Goal: Navigation & Orientation: Find specific page/section

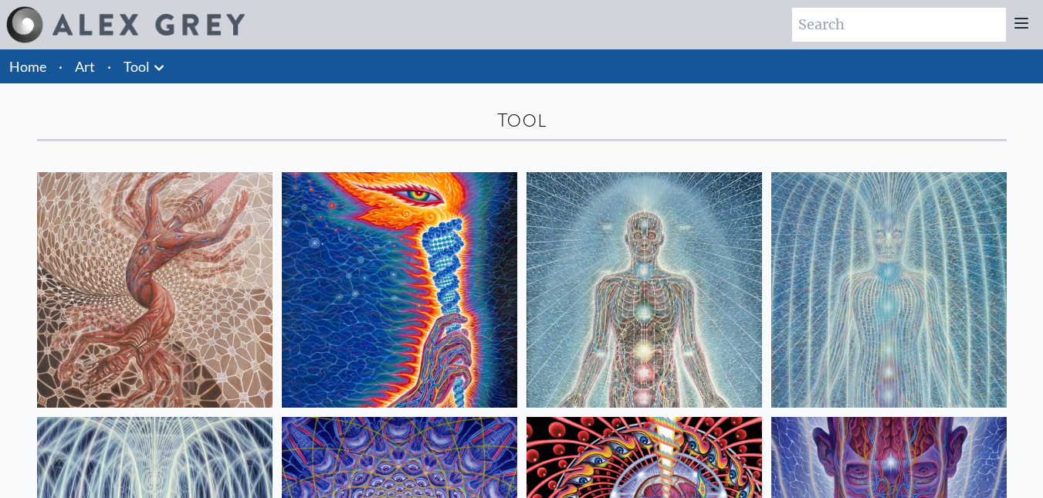
click at [144, 61] on link "Tool" at bounding box center [136, 67] width 26 height 22
click at [153, 67] on icon at bounding box center [159, 68] width 19 height 19
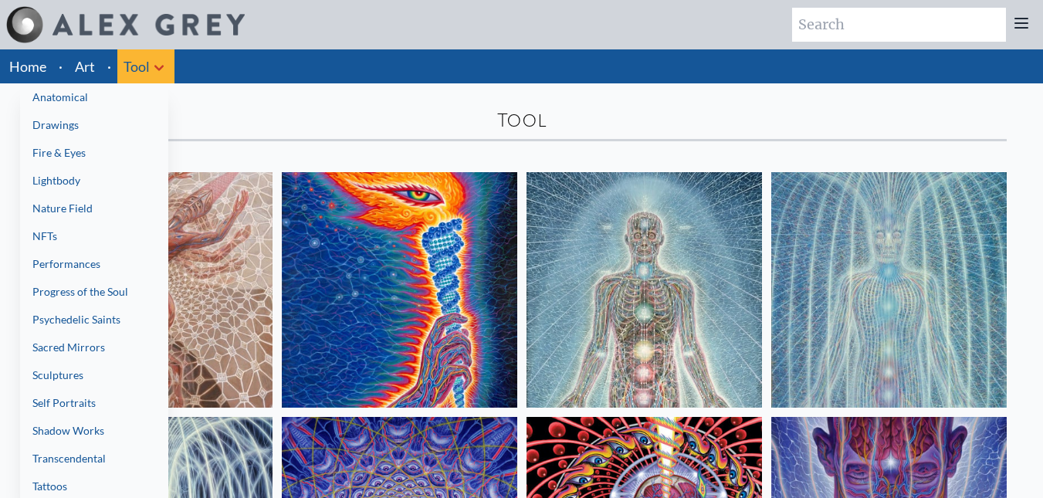
click at [120, 159] on link "Fire & Eyes" at bounding box center [94, 153] width 148 height 28
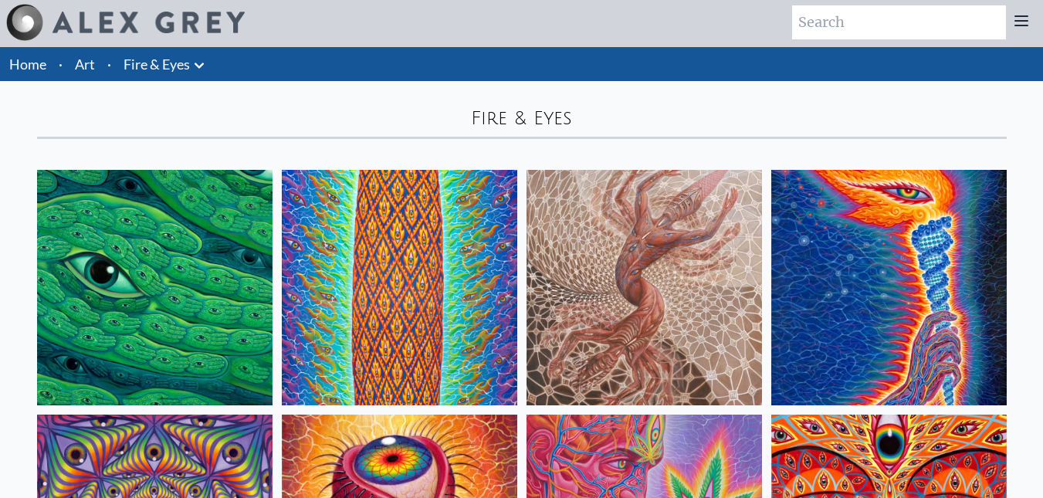
scroll to position [5, 0]
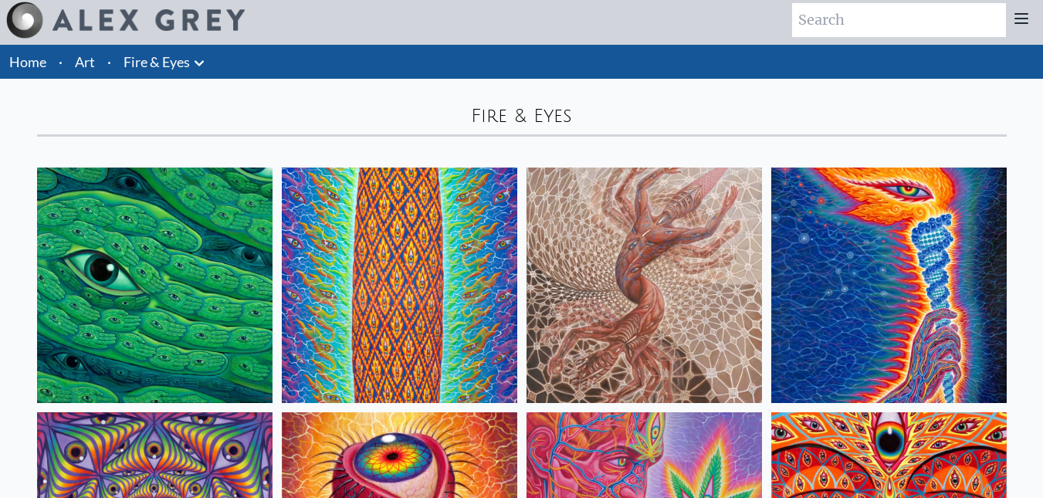
click at [156, 73] on li "Fire & Eyes Anatomical Drawings" at bounding box center [165, 62] width 97 height 34
click at [194, 51] on button at bounding box center [199, 62] width 19 height 22
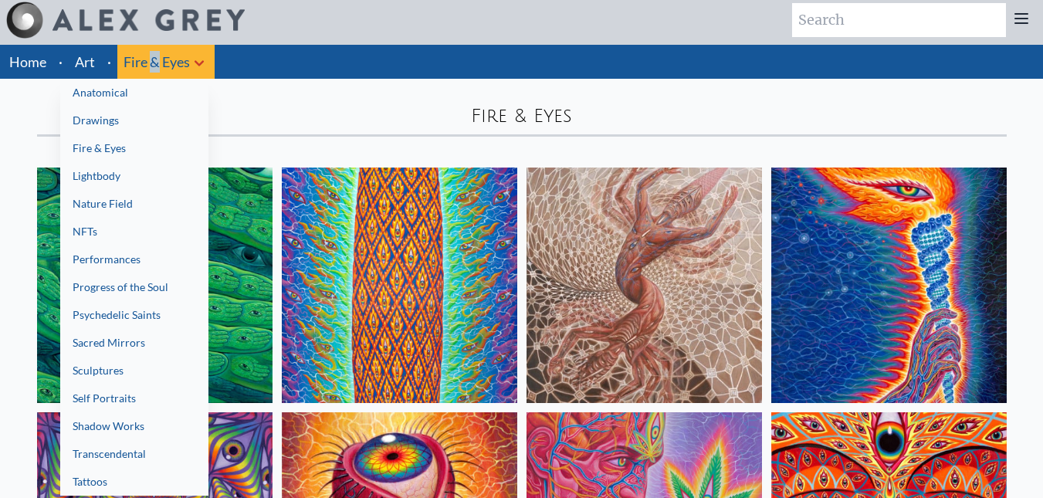
click at [171, 211] on link "Nature Field" at bounding box center [134, 204] width 148 height 28
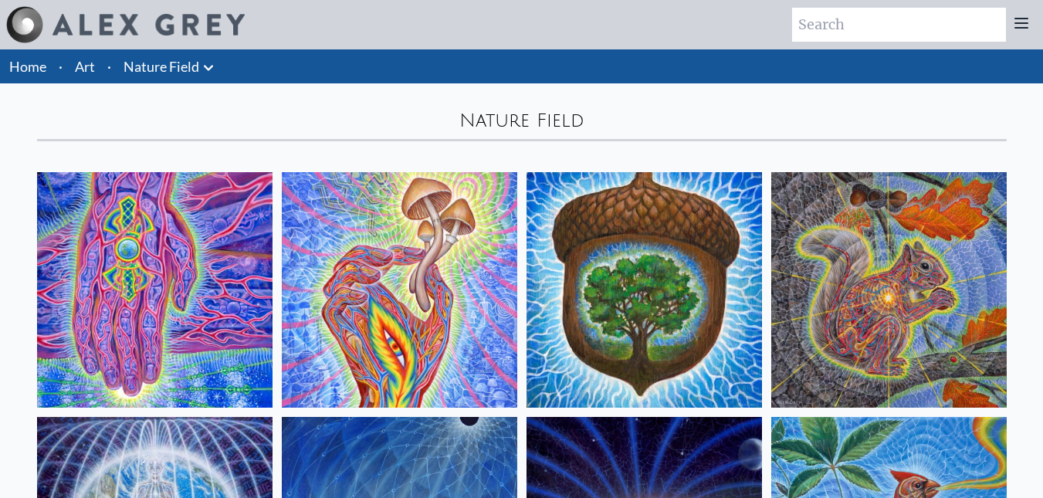
click at [188, 60] on link "Nature Field" at bounding box center [161, 67] width 76 height 22
click at [208, 66] on icon at bounding box center [208, 68] width 19 height 19
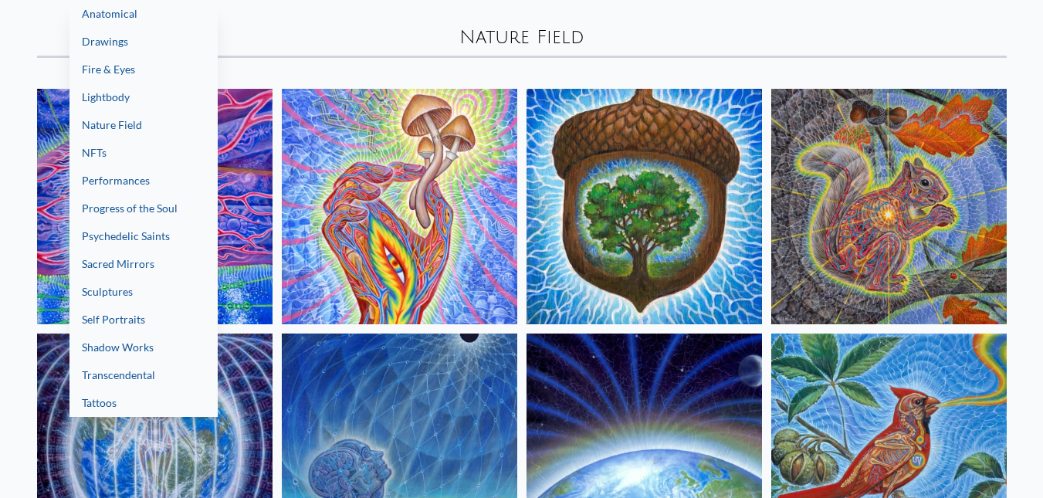
scroll to position [107, 0]
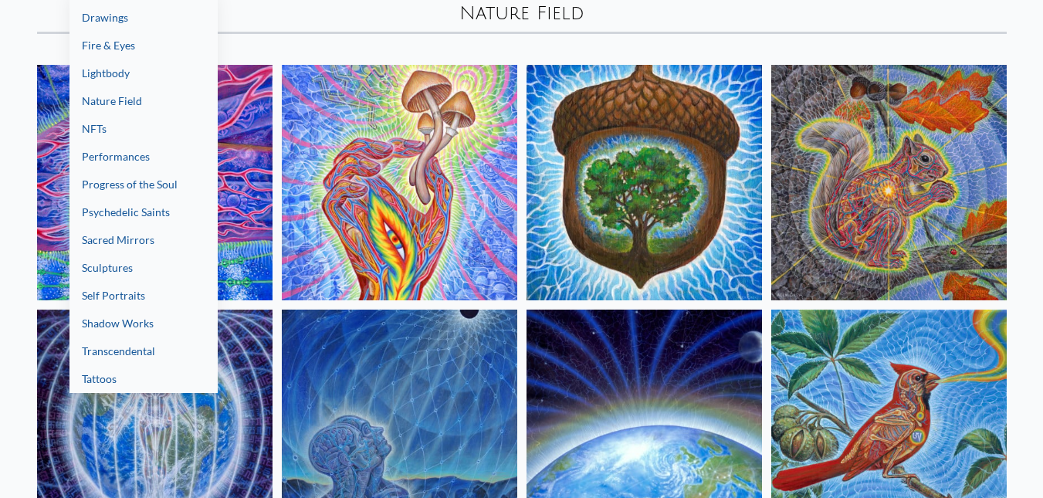
click at [160, 274] on link "Sculptures" at bounding box center [143, 268] width 148 height 28
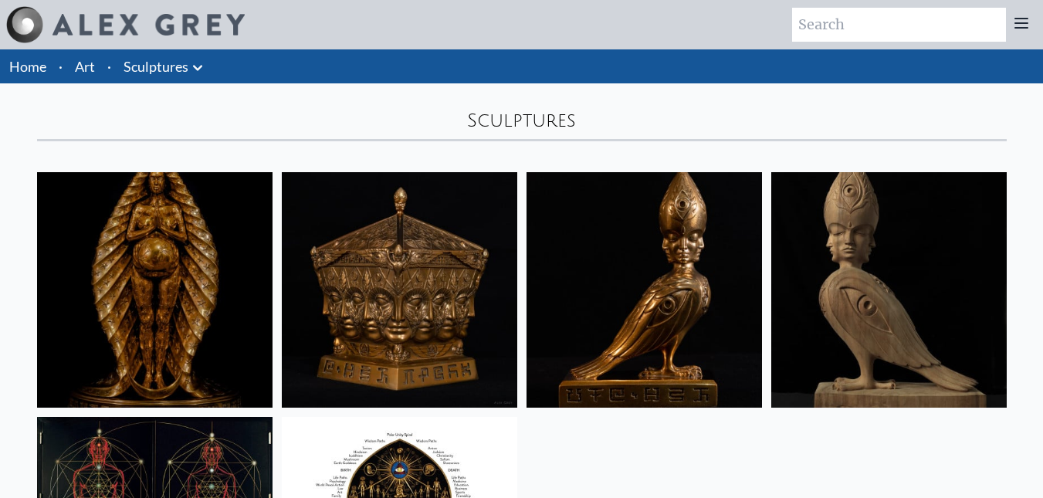
click at [204, 63] on icon at bounding box center [197, 68] width 19 height 19
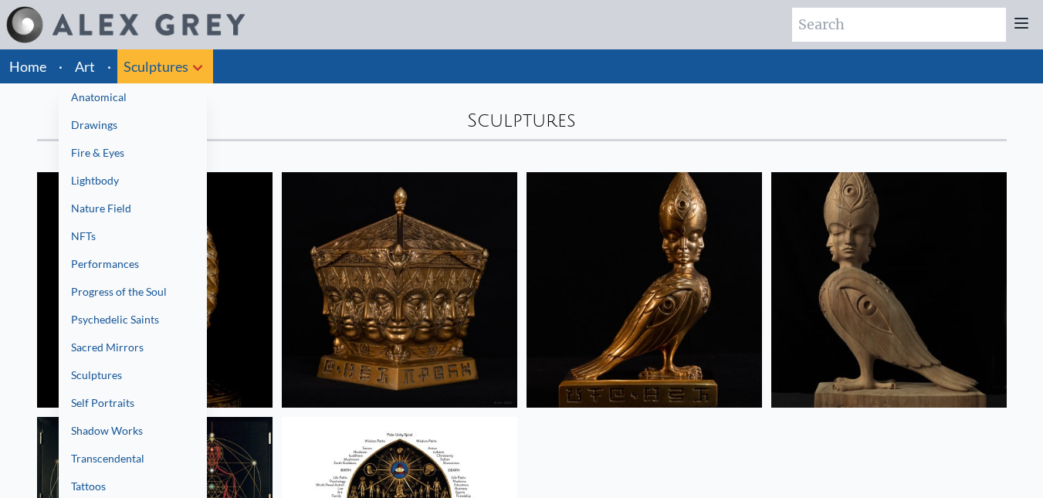
click at [133, 263] on link "Performances" at bounding box center [133, 264] width 148 height 28
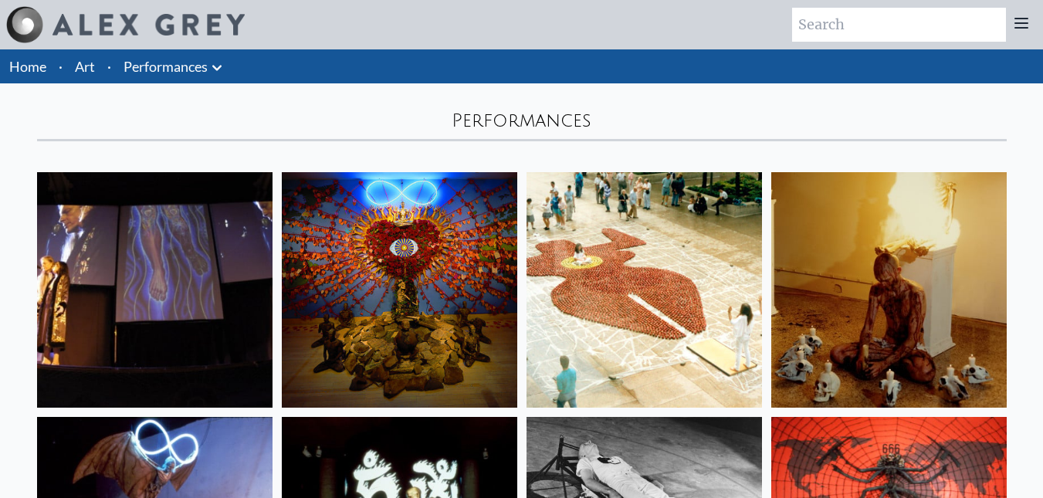
click at [193, 67] on link "Performances" at bounding box center [165, 67] width 84 height 22
click at [221, 69] on icon at bounding box center [217, 68] width 19 height 19
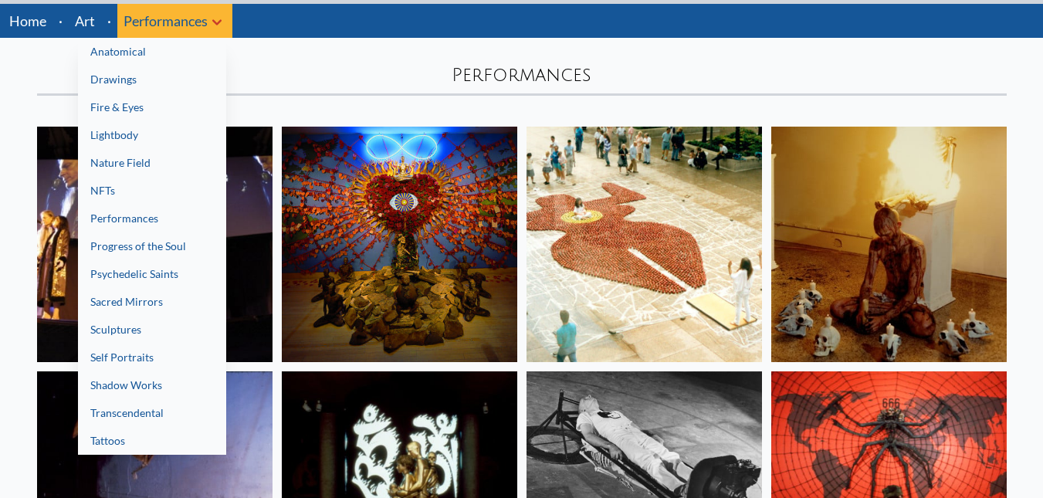
scroll to position [49, 0]
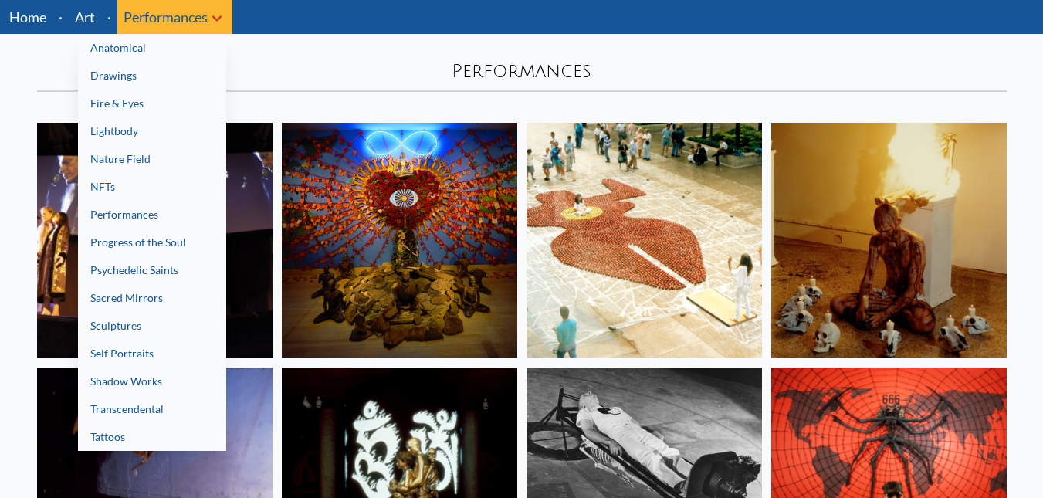
click at [198, 388] on link "Shadow Works" at bounding box center [152, 381] width 148 height 28
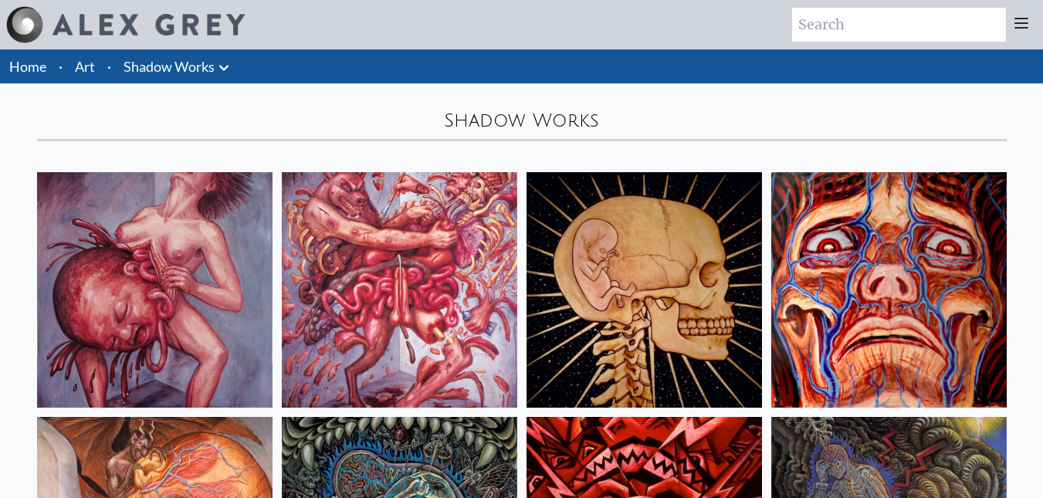
click at [201, 67] on link "Shadow Works" at bounding box center [168, 67] width 91 height 22
click at [221, 60] on icon at bounding box center [224, 68] width 19 height 19
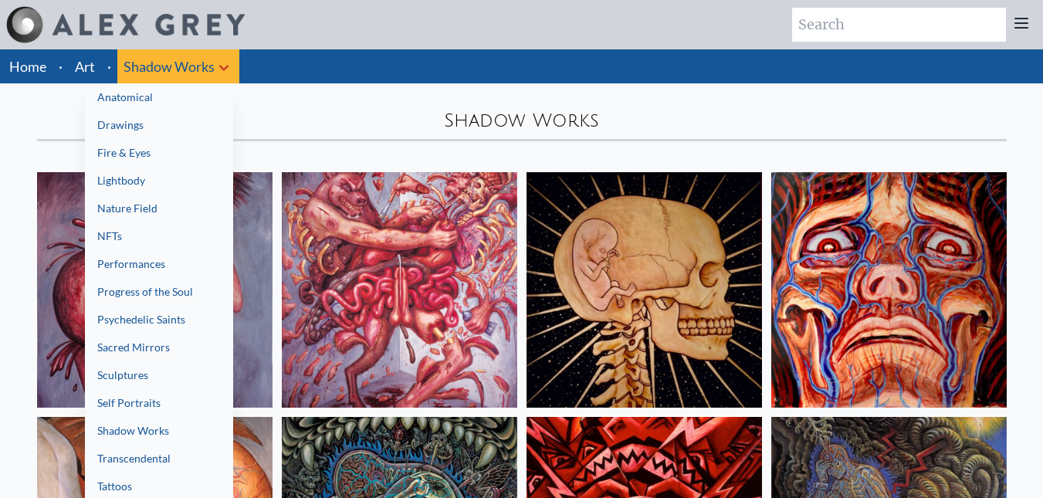
click at [194, 104] on link "Anatomical" at bounding box center [159, 97] width 148 height 28
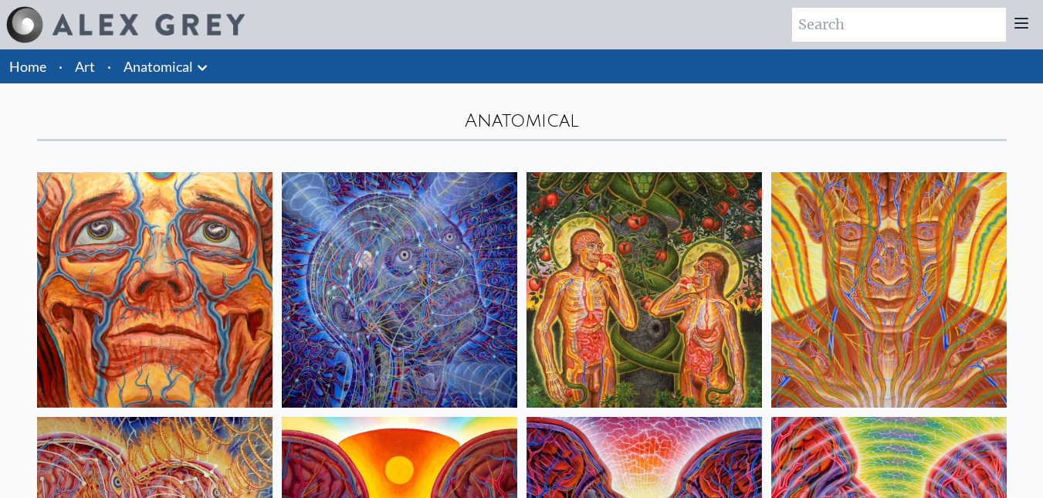
click at [205, 69] on icon at bounding box center [202, 68] width 19 height 19
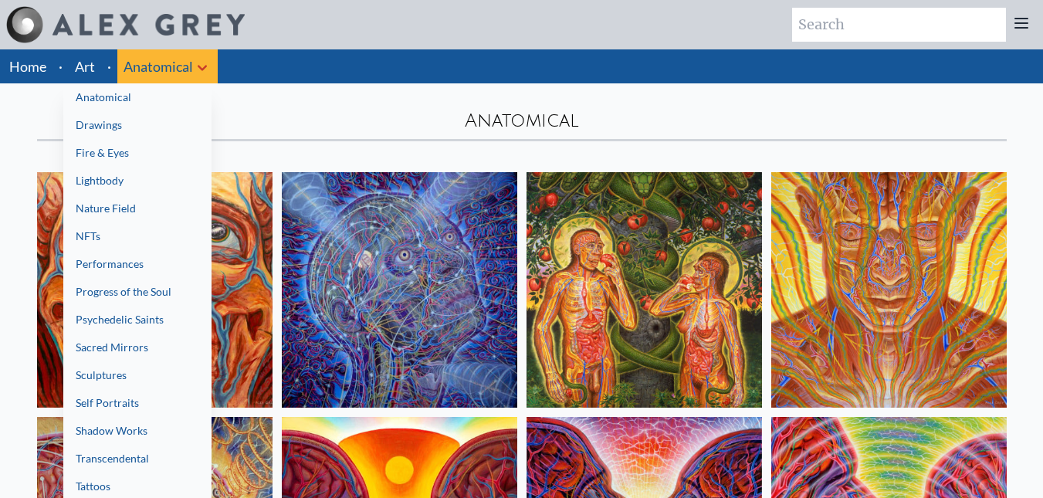
click at [157, 346] on link "Sacred Mirrors" at bounding box center [137, 347] width 148 height 28
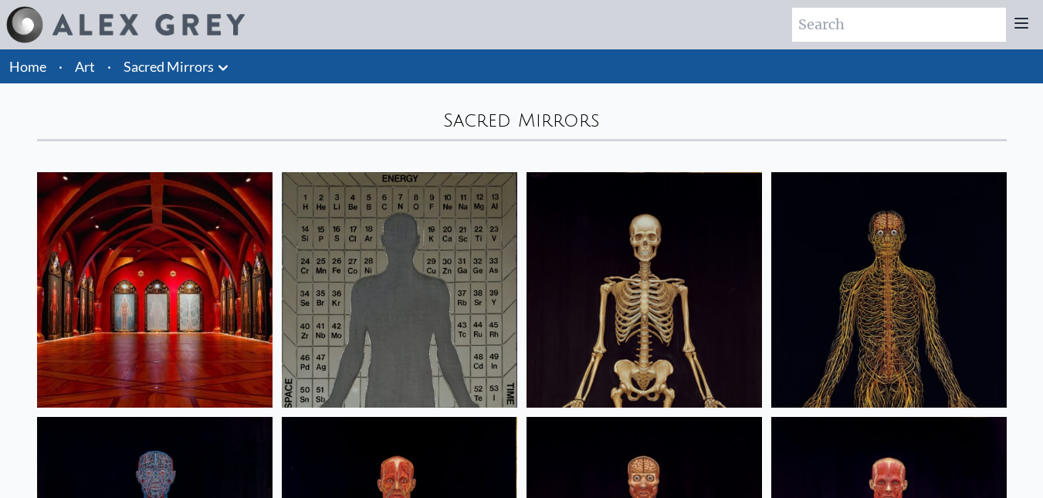
scroll to position [5, 0]
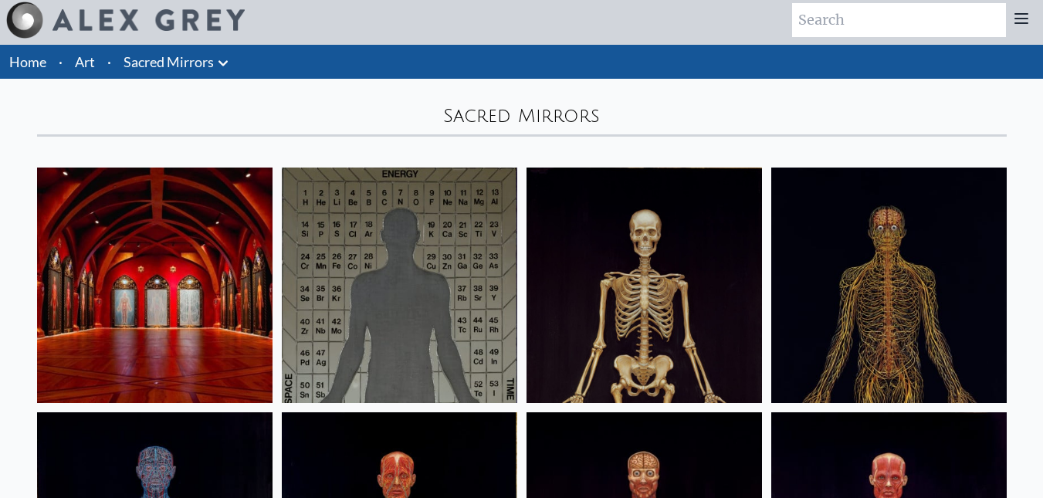
click at [223, 60] on icon at bounding box center [223, 63] width 19 height 19
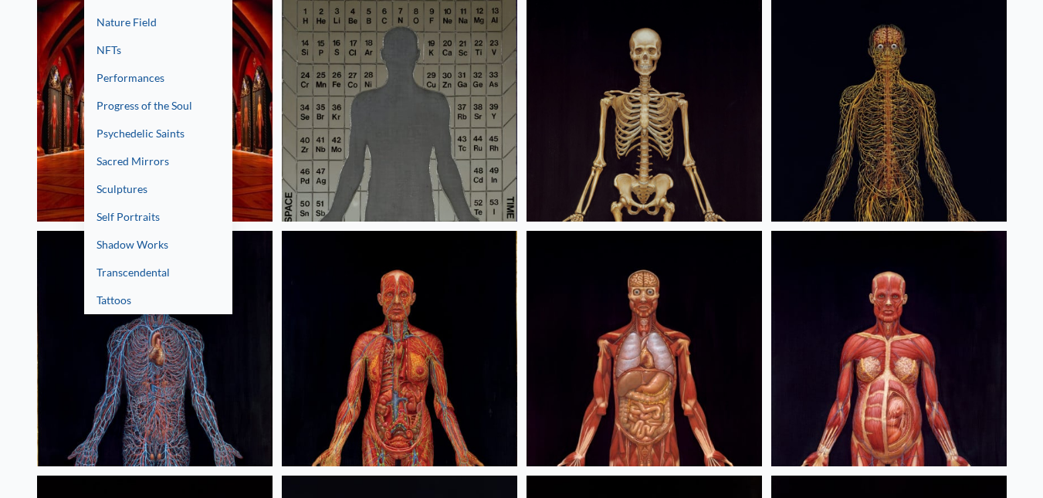
scroll to position [187, 0]
